Goal: Transaction & Acquisition: Purchase product/service

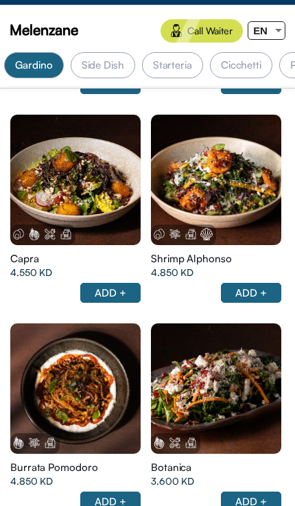
scroll to position [955, 0]
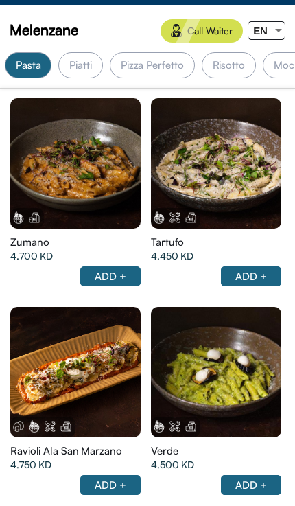
click at [62, 174] on div at bounding box center [75, 163] width 131 height 131
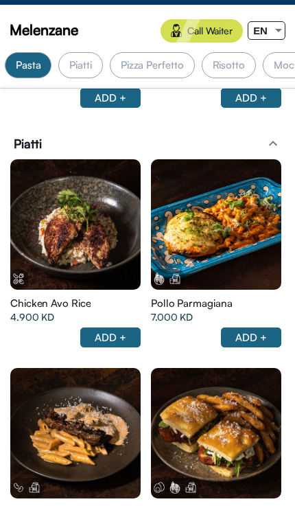
click at [182, 247] on div at bounding box center [216, 224] width 131 height 131
click at [282, 31] on div at bounding box center [279, 30] width 12 height 17
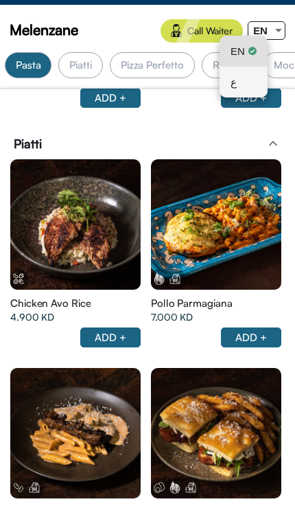
click at [256, 83] on div "ع" at bounding box center [244, 82] width 26 height 31
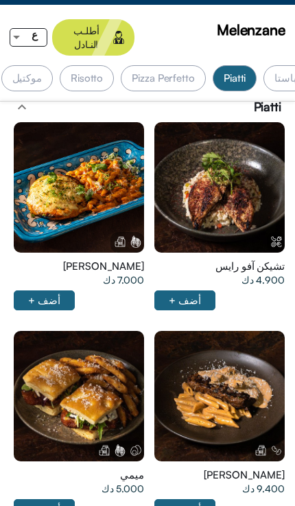
click at [50, 196] on div at bounding box center [79, 187] width 131 height 131
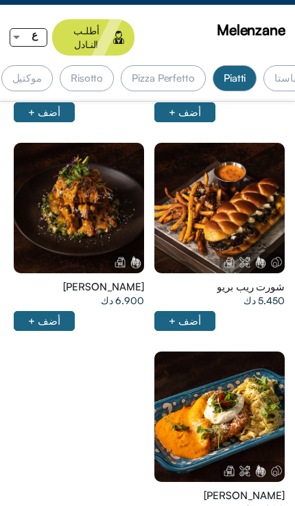
click at [63, 206] on div at bounding box center [79, 208] width 131 height 131
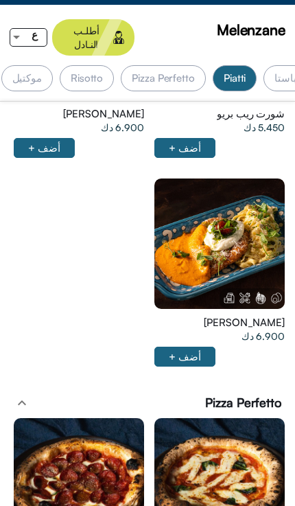
click at [258, 227] on div at bounding box center [220, 244] width 131 height 131
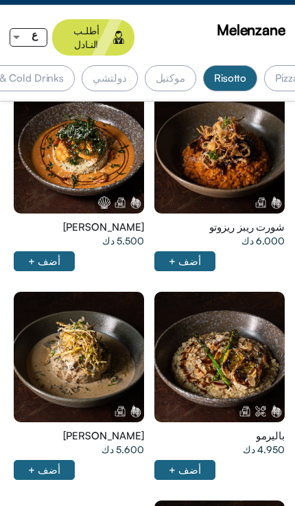
click at [269, 143] on div at bounding box center [220, 148] width 131 height 131
click at [53, 150] on div at bounding box center [79, 148] width 131 height 131
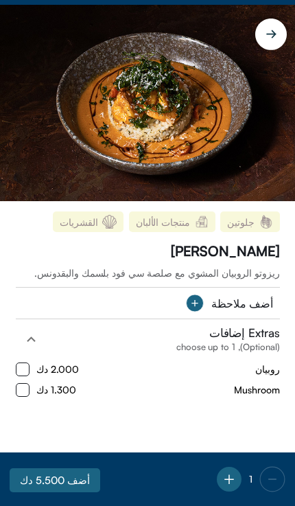
click at [23, 368] on input "checkbox" at bounding box center [23, 370] width 14 height 14
click at [33, 389] on div "1.300 دك" at bounding box center [46, 390] width 60 height 14
click at [32, 401] on div "جلوتين منتجات الألبان القشريات [PERSON_NAME] ريزوتو الروبيان المشوي مع صلصة سي …" at bounding box center [147, 327] width 295 height 252
click at [23, 370] on input "checkbox" at bounding box center [23, 370] width 14 height 14
checkbox input "false"
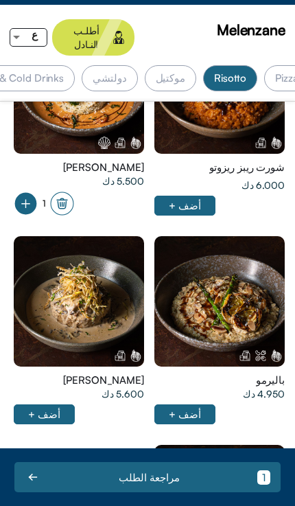
scroll to position [6472, 0]
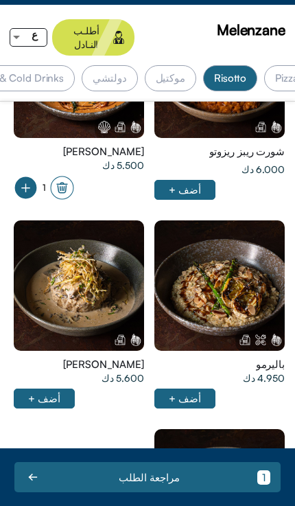
click at [199, 278] on div at bounding box center [220, 286] width 131 height 131
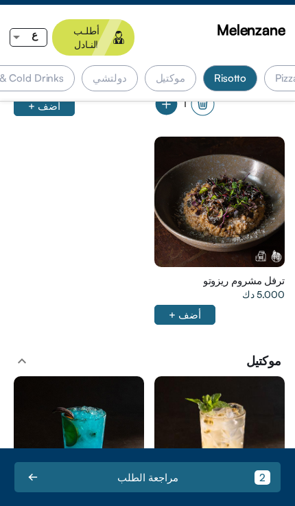
scroll to position [0, -589]
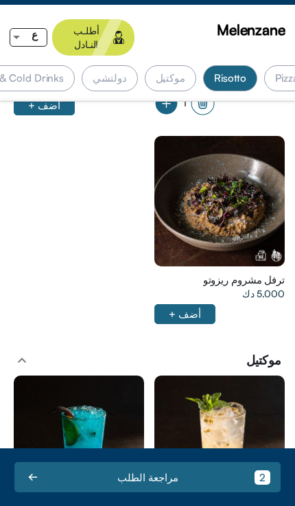
click at [184, 201] on div at bounding box center [220, 201] width 131 height 131
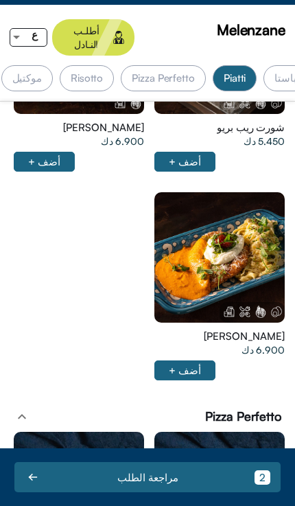
click at [236, 252] on div at bounding box center [220, 257] width 131 height 131
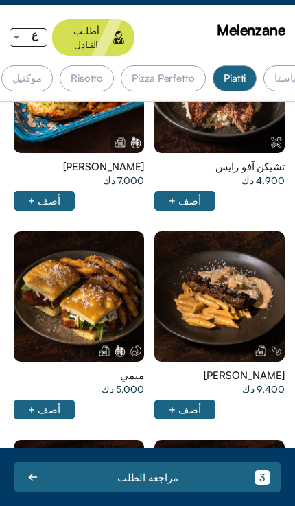
click at [232, 309] on div at bounding box center [220, 297] width 131 height 131
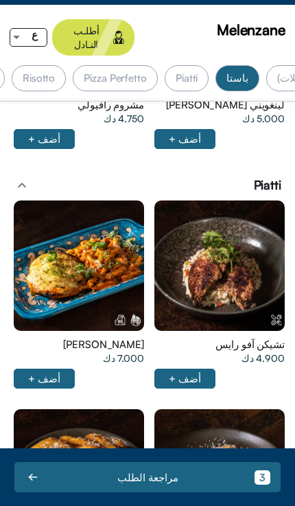
click at [52, 250] on div at bounding box center [79, 266] width 131 height 131
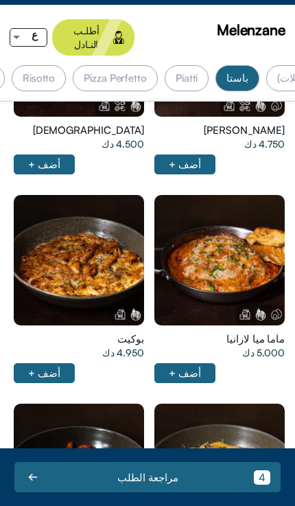
click at [192, 246] on div at bounding box center [220, 260] width 131 height 131
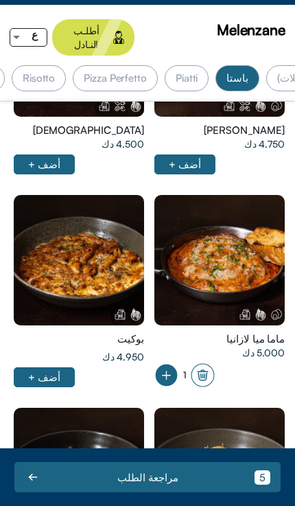
click at [56, 235] on div at bounding box center [79, 260] width 131 height 131
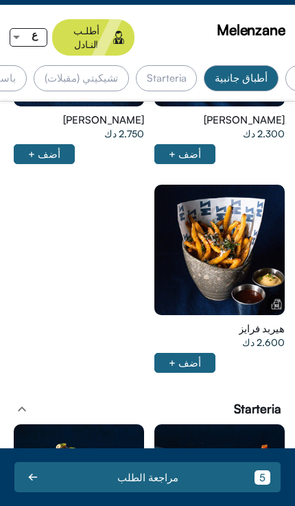
click at [197, 225] on div at bounding box center [220, 250] width 131 height 131
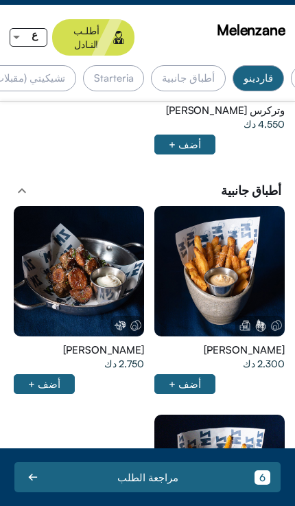
click at [226, 274] on div at bounding box center [220, 271] width 131 height 131
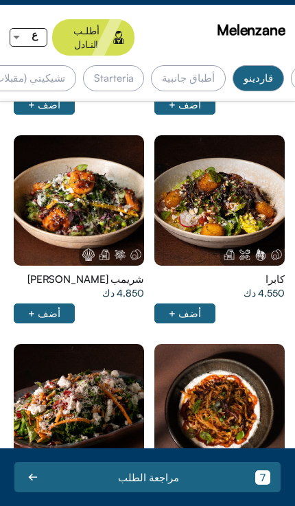
click at [69, 201] on div at bounding box center [79, 200] width 131 height 131
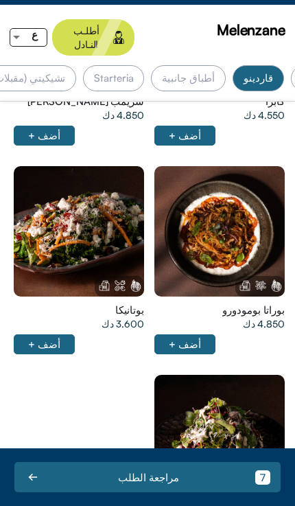
click at [56, 208] on div at bounding box center [79, 231] width 131 height 131
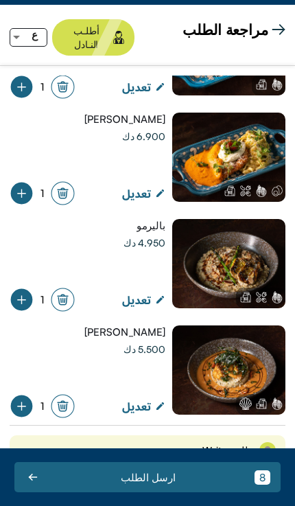
click at [231, 262] on div at bounding box center [228, 263] width 113 height 89
click at [223, 248] on div at bounding box center [228, 263] width 113 height 89
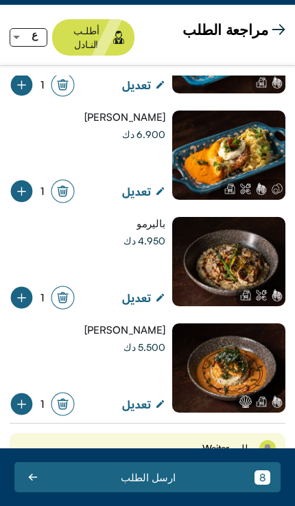
scroll to position [419, 0]
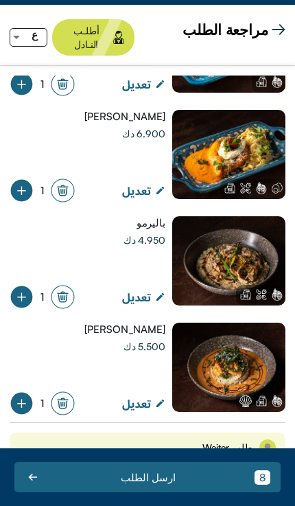
click at [246, 353] on div at bounding box center [228, 367] width 113 height 89
click at [231, 357] on div at bounding box center [228, 367] width 113 height 89
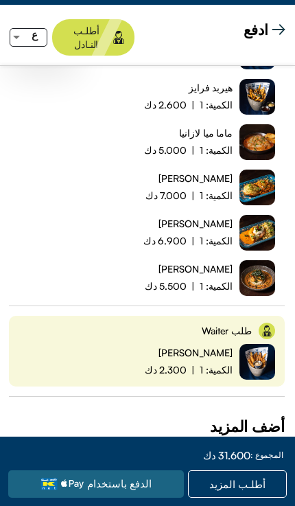
scroll to position [206, 1]
